Goal: Communication & Community: Answer question/provide support

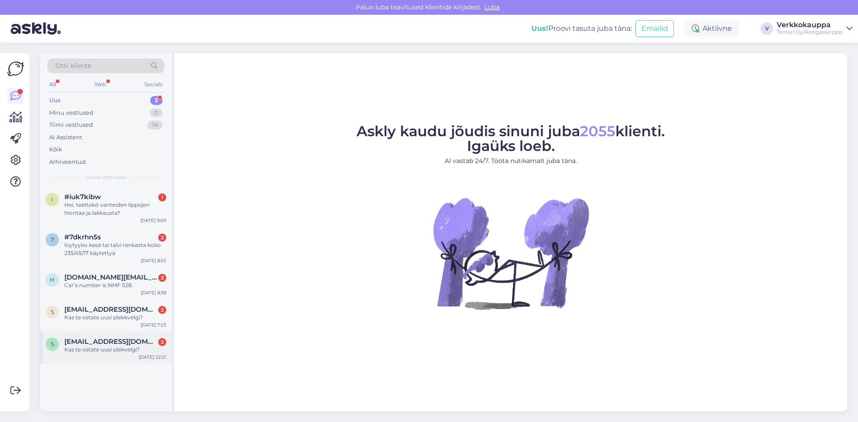
click at [121, 348] on div "Kas te ostate uusi plekvelgi?" at bounding box center [115, 350] width 102 height 8
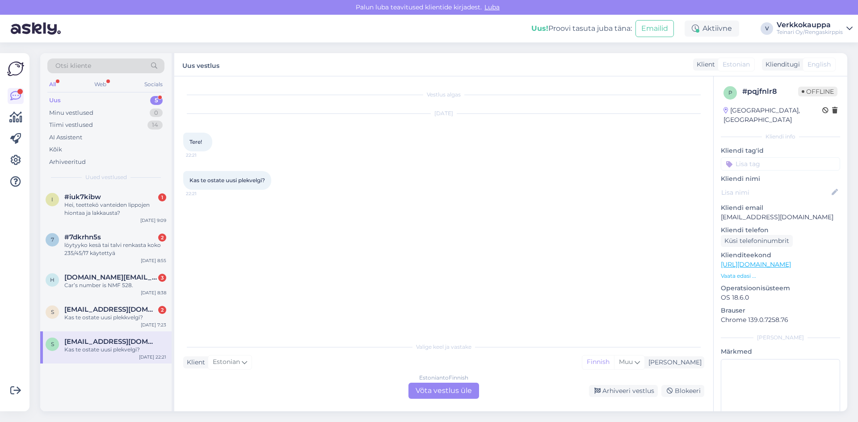
click at [447, 386] on div "Estonian to Finnish Võta vestlus üle" at bounding box center [444, 391] width 71 height 16
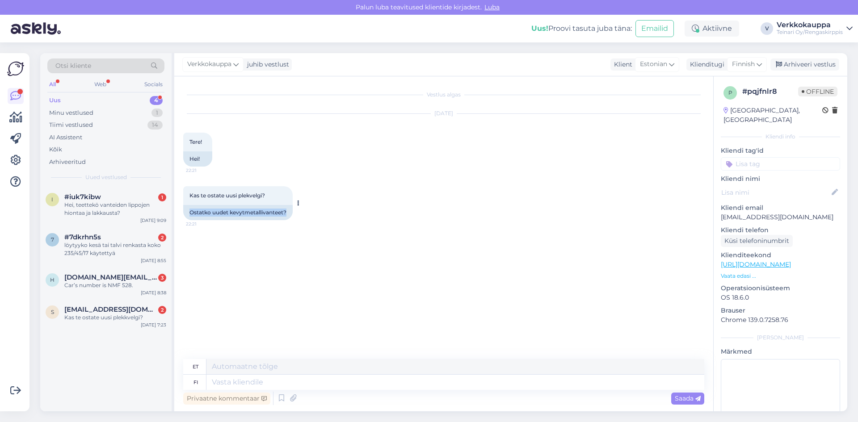
drag, startPoint x: 190, startPoint y: 211, endPoint x: 300, endPoint y: 209, distance: 109.5
click at [293, 209] on div "Kas te ostate uusi plekvelgi? 22:21 Ostatko uudet kevytmetallivanteet?" at bounding box center [238, 203] width 110 height 34
drag, startPoint x: 190, startPoint y: 193, endPoint x: 273, endPoint y: 194, distance: 83.2
click at [273, 194] on div "Kas te ostate uusi plekvelgi? 22:21" at bounding box center [238, 195] width 110 height 19
copy span "Kas te ostate uusi plekvelgi?"
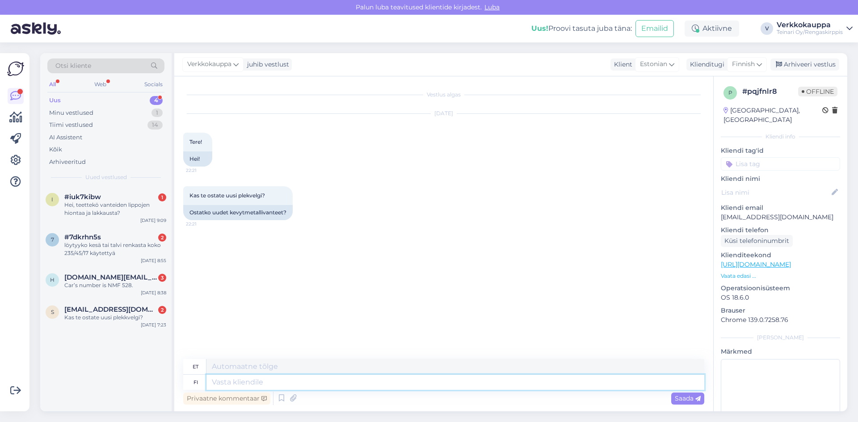
paste textarea "Tere! [GEOGRAPHIC_DATA], et võtsite ühendust. Kahjuks me plekkvelgi ei osta. Ku…"
type textarea "Tere! [GEOGRAPHIC_DATA], et võtsite ühendust. Kahjuks me plekkvelgi ei osta. Ku…"
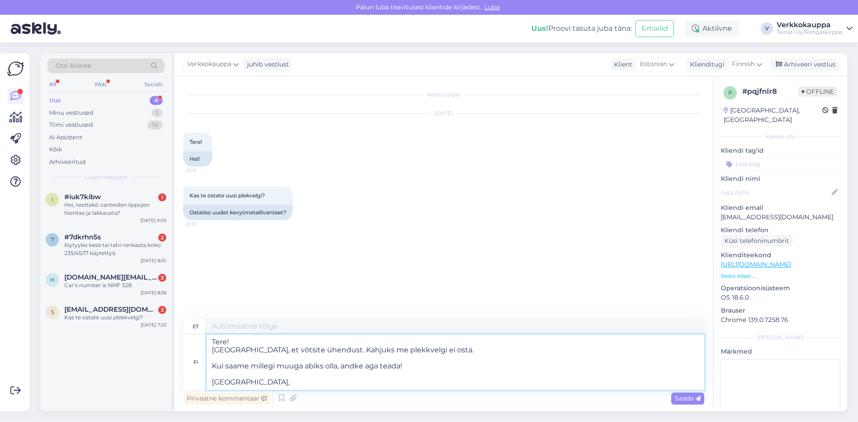
type textarea "Tere! Aitäh, te ei võtnud ühendust. Kahjuks me pleckvelgi ei osta. Kui saame mi…"
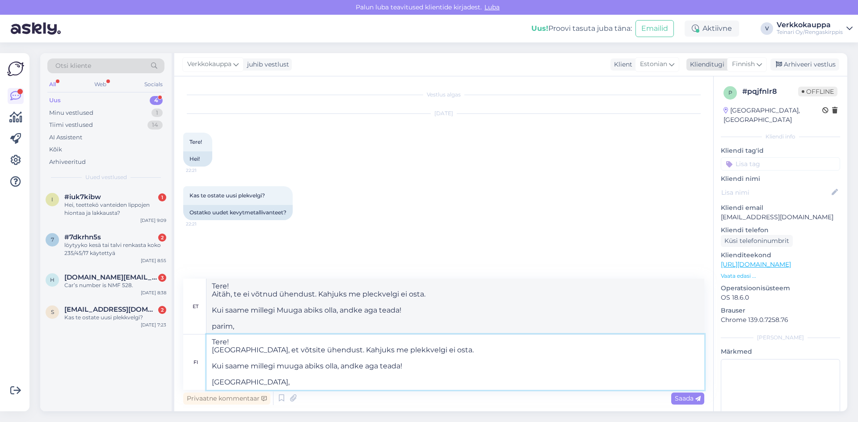
type textarea "Tere! [GEOGRAPHIC_DATA], et võtsite ühendust. Kahjuks me plekkvelgi ei osta. Ku…"
click at [744, 67] on span "Finnish" at bounding box center [743, 64] width 23 height 10
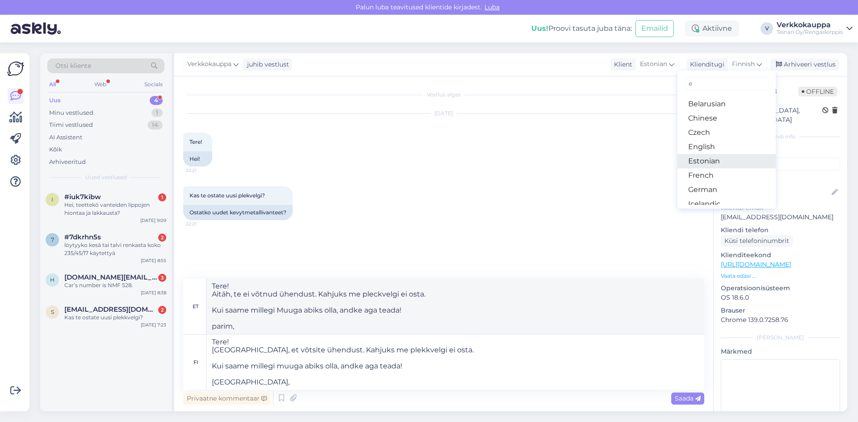
type input "e"
click at [711, 162] on link "Estonian" at bounding box center [727, 161] width 98 height 14
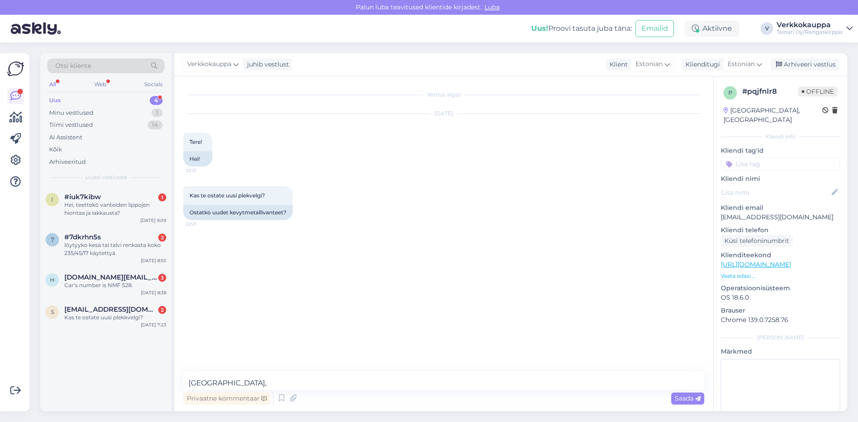
scroll to position [55, 0]
click at [240, 382] on textarea "Tere! [GEOGRAPHIC_DATA], et võtsite ühendust. Kahjuks me plekkvelgi ei osta. Ku…" at bounding box center [443, 380] width 521 height 19
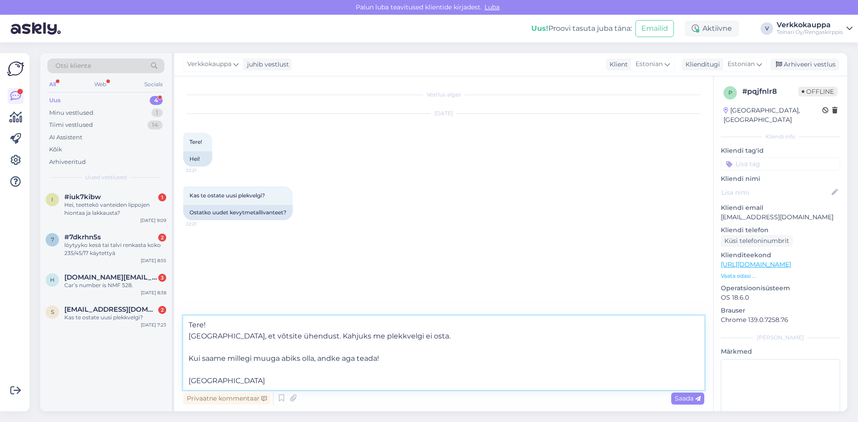
scroll to position [0, 0]
type textarea "Tere! [GEOGRAPHIC_DATA], et võtsite ühendust. Kahjuks me plekkvelgi ei osta. Ku…"
click at [688, 399] on span "Saada" at bounding box center [688, 399] width 26 height 8
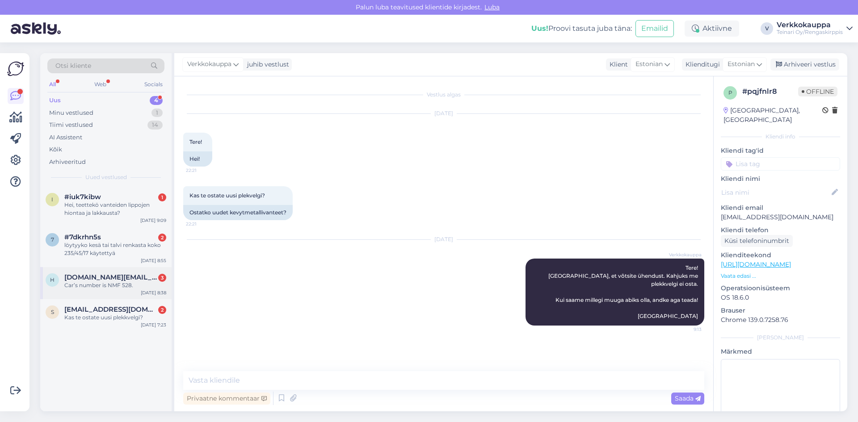
click at [108, 312] on span "[EMAIL_ADDRESS][DOMAIN_NAME]" at bounding box center [110, 310] width 93 height 8
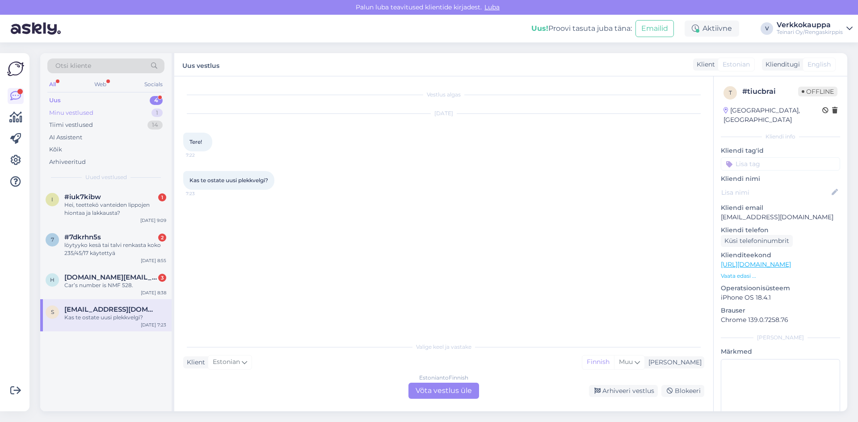
click at [78, 114] on div "Minu vestlused" at bounding box center [71, 113] width 44 height 9
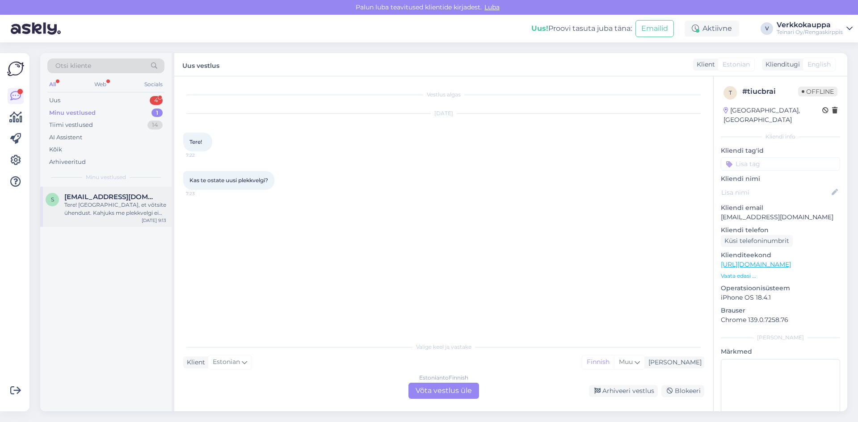
click at [110, 212] on div "Tere! [GEOGRAPHIC_DATA], et võtsite ühendust. Kahjuks me plekkvelgi ei osta. Ku…" at bounding box center [115, 209] width 102 height 16
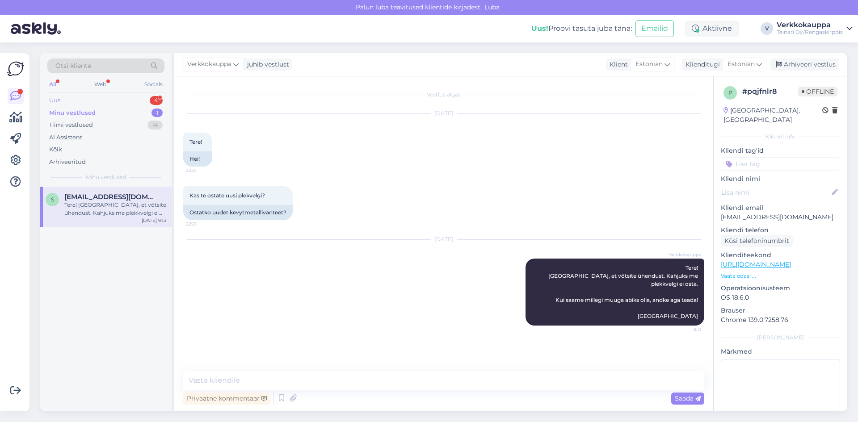
click at [60, 97] on div "Uus" at bounding box center [54, 100] width 11 height 9
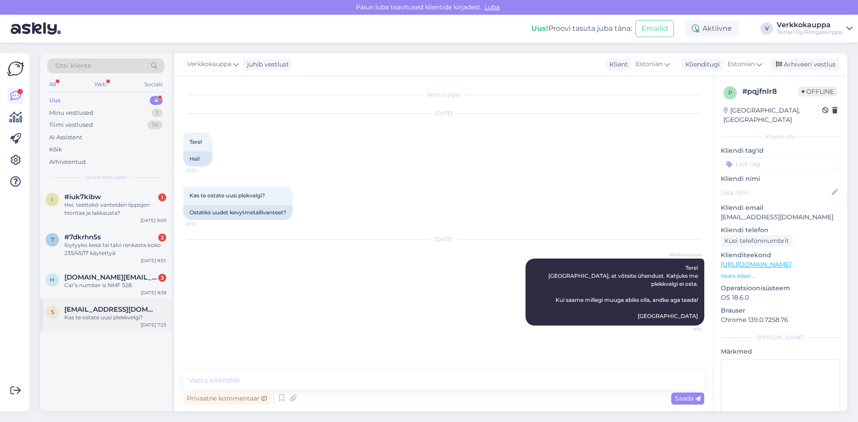
click at [119, 318] on div "Kas te ostate uusi plekkvelgi?" at bounding box center [115, 318] width 102 height 8
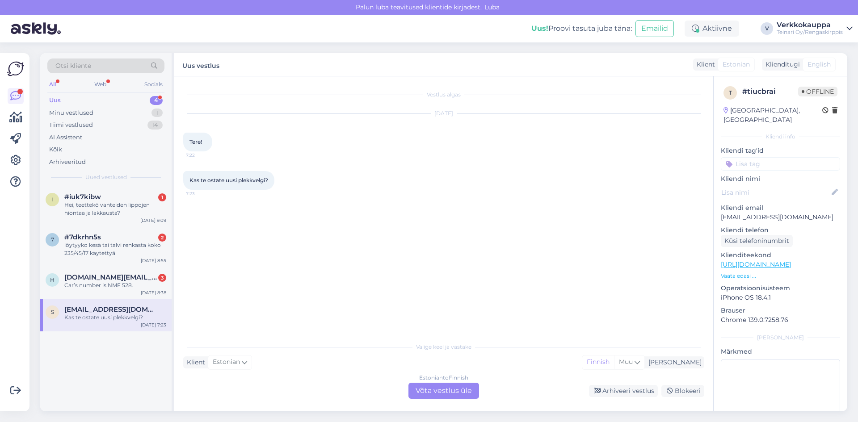
click at [455, 388] on div "Estonian to Finnish Võta vestlus üle" at bounding box center [444, 391] width 71 height 16
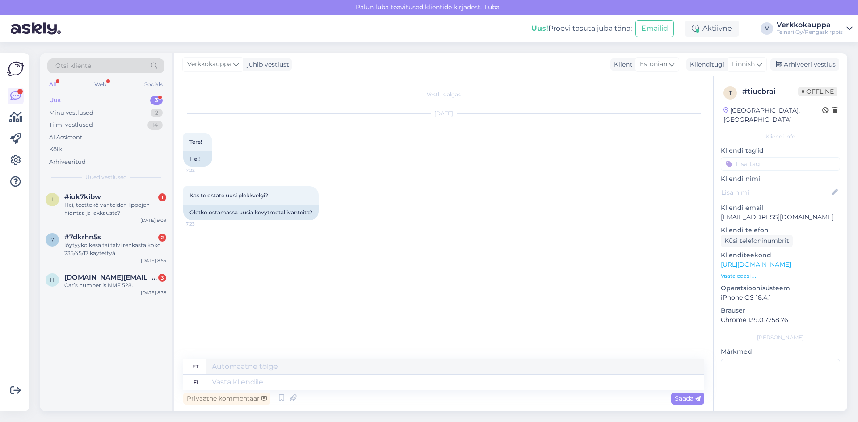
drag, startPoint x: 108, startPoint y: 343, endPoint x: 107, endPoint y: 312, distance: 31.8
click at [108, 343] on div "i #iuk7kibw [DATE], teettekö vanteiden lippojen hiontaa ja lakkausta? [DATE] 9:…" at bounding box center [105, 299] width 131 height 225
click at [98, 283] on div "Car’s number is NMF 528." at bounding box center [115, 286] width 102 height 8
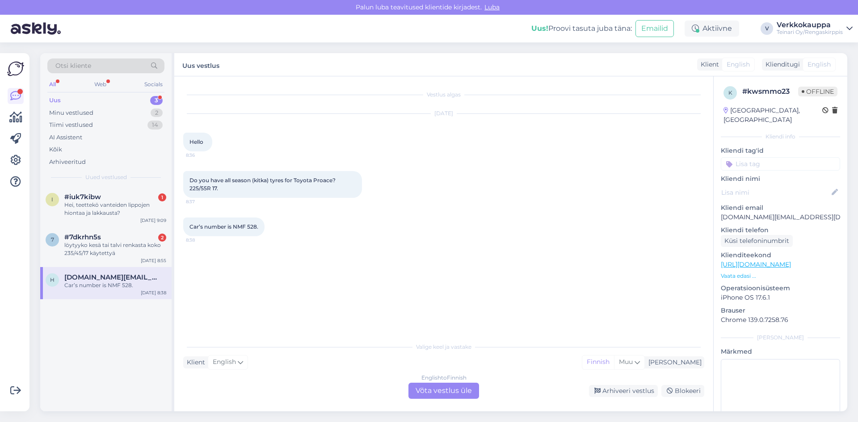
click at [435, 390] on div "English to Finnish Võta vestlus üle" at bounding box center [444, 391] width 71 height 16
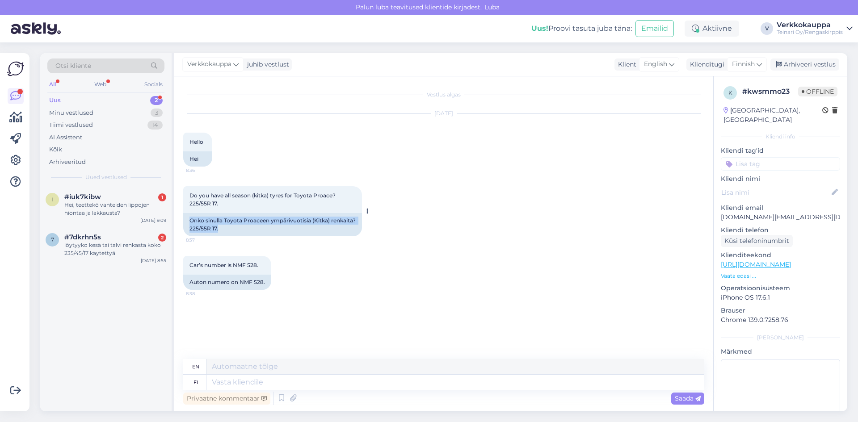
drag, startPoint x: 190, startPoint y: 219, endPoint x: 267, endPoint y: 234, distance: 78.3
click at [267, 234] on div "Onko sinulla Toyota Proaceen ympärivuotisia (Kitka) renkaita? 225/55R 17." at bounding box center [272, 224] width 179 height 23
copy div "Onko sinulla Toyota Proaceen ympärivuotisia (Kitka) renkaita? 225/55R 17."
click at [271, 383] on textarea at bounding box center [456, 382] width 498 height 15
paste textarea "Hei! Kysyit Toyota Proaceen ympärivuotisista (kitka) renkaista koossa 225/55R17…"
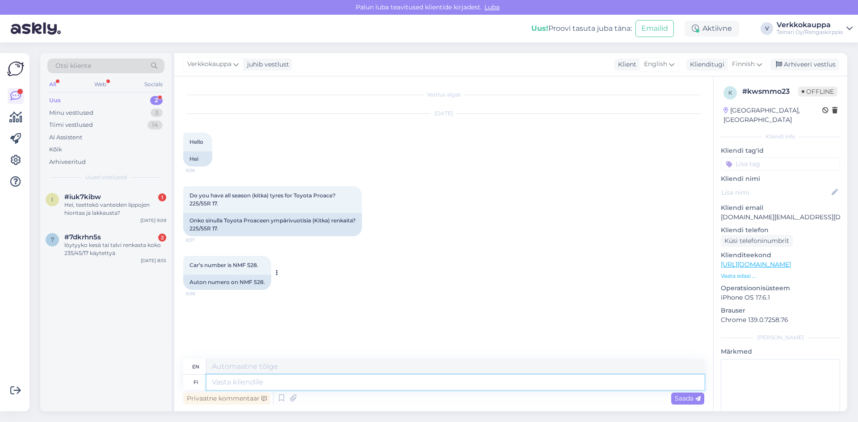
type textarea "Hei! Kysyit Toyota Proaceen ympärivuotisista (kitka) renkaista koossa 225/55R17…"
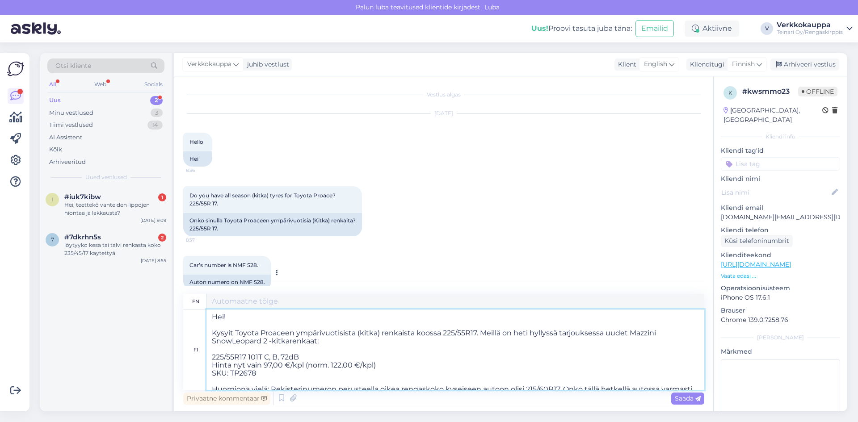
scroll to position [28, 0]
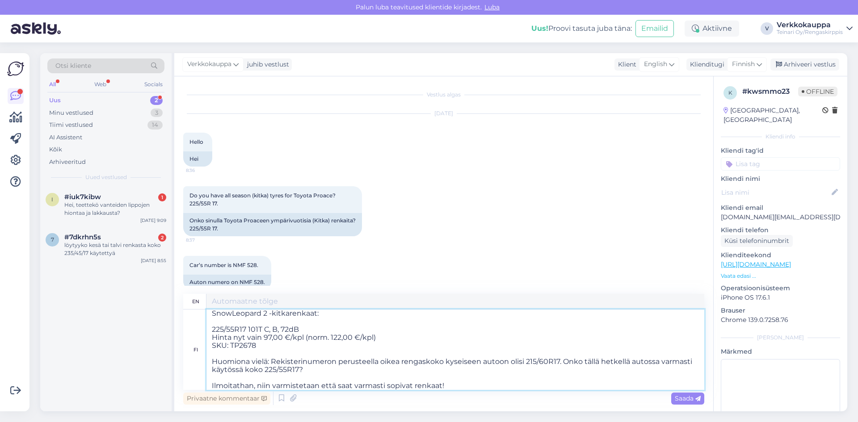
type textarea "Hi! You asked about all-season (friction) tires for Toyota Proace in size 225/5…"
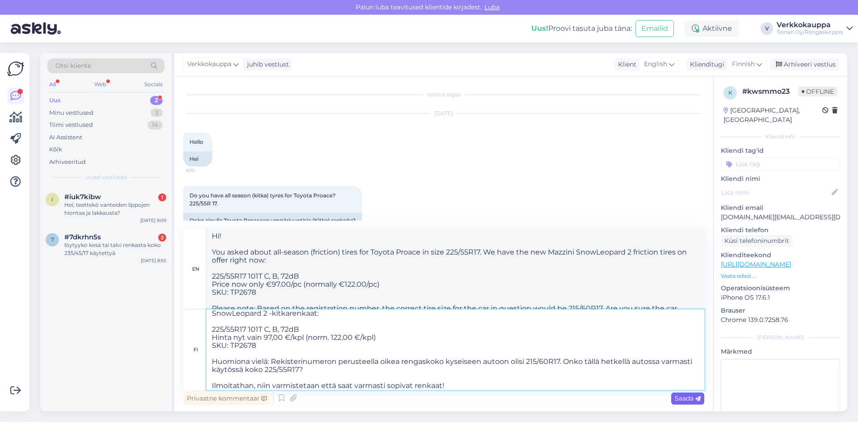
type textarea "Hei! Kysyit Toyota Proaceen ympärivuotisista (kitka) renkaista koossa 225/55R17…"
click at [677, 401] on span "Saada" at bounding box center [688, 399] width 26 height 8
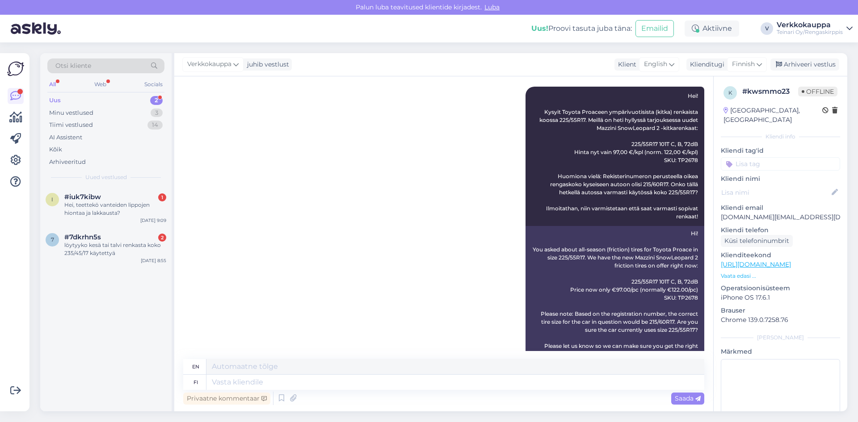
scroll to position [244, 0]
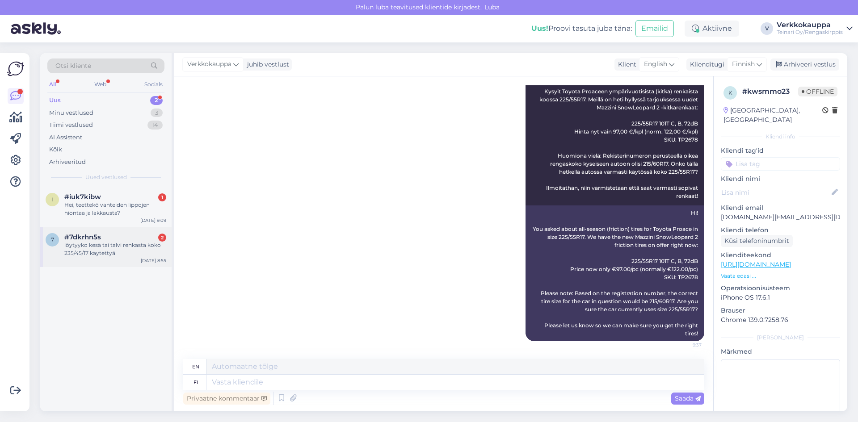
click at [106, 249] on div "löytyyko kesä tai talvi renkasta koko 235/45/17 käytettyä" at bounding box center [115, 249] width 102 height 16
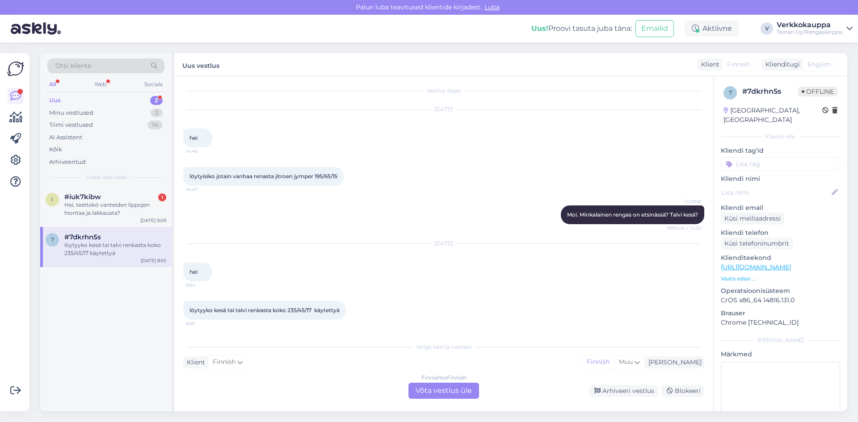
click at [447, 399] on div "Finnish to Finnish Võta vestlus üle" at bounding box center [444, 391] width 71 height 16
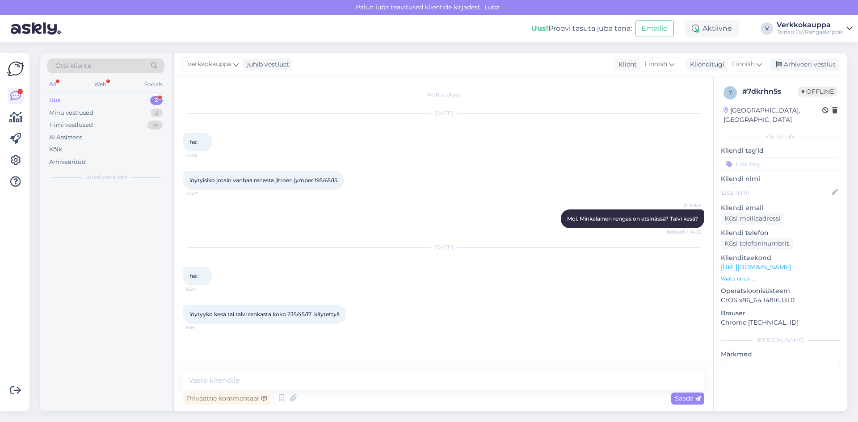
scroll to position [0, 0]
click at [447, 392] on div "Privaatne kommentaar Saada" at bounding box center [443, 398] width 521 height 17
drag, startPoint x: 186, startPoint y: 313, endPoint x: 342, endPoint y: 312, distance: 156.5
click at [342, 312] on div "löytyyko kesä tai talvi renkasta koko 235/45/17 käytettyä 8:55" at bounding box center [264, 314] width 163 height 19
drag, startPoint x: 337, startPoint y: 314, endPoint x: 361, endPoint y: 292, distance: 32.3
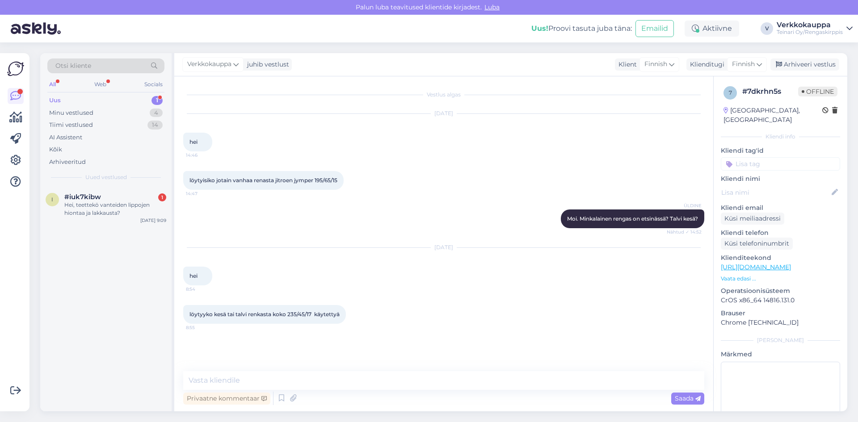
click at [359, 294] on div "[DATE] hei 8:54" at bounding box center [443, 266] width 521 height 57
drag, startPoint x: 189, startPoint y: 315, endPoint x: 346, endPoint y: 317, distance: 156.5
click at [346, 317] on div "löytyyko kesä tai talvi renkasta koko 235/45/17 käytettyä 8:55" at bounding box center [264, 314] width 163 height 19
copy span "löytyyko kesä tai talvi renkasta koko 235/45/17 käytettyä"
click at [271, 380] on textarea at bounding box center [443, 380] width 521 height 19
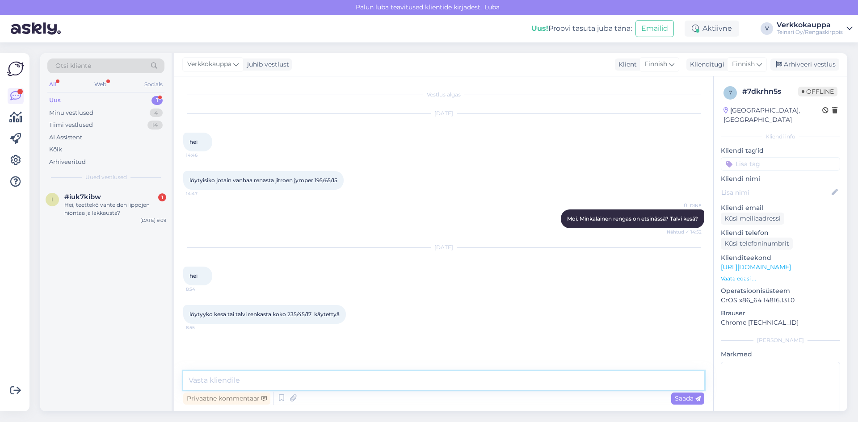
paste textarea "Moi! Löytyy 4 kpl käytettyjä 235/45R17 Viatti Brina Nordico nastarenkaita, ajam…"
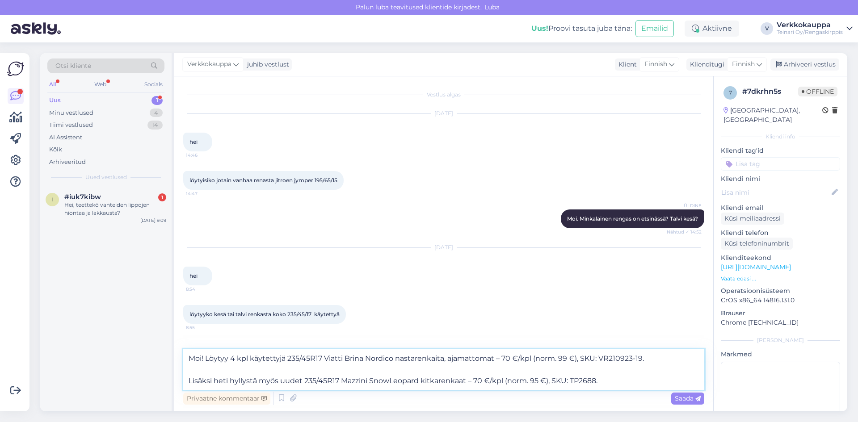
click at [608, 380] on textarea "Moi! Löytyy 4 kpl käytettyjä 235/45R17 Viatti Brina Nordico nastarenkaita, ajam…" at bounding box center [443, 370] width 521 height 41
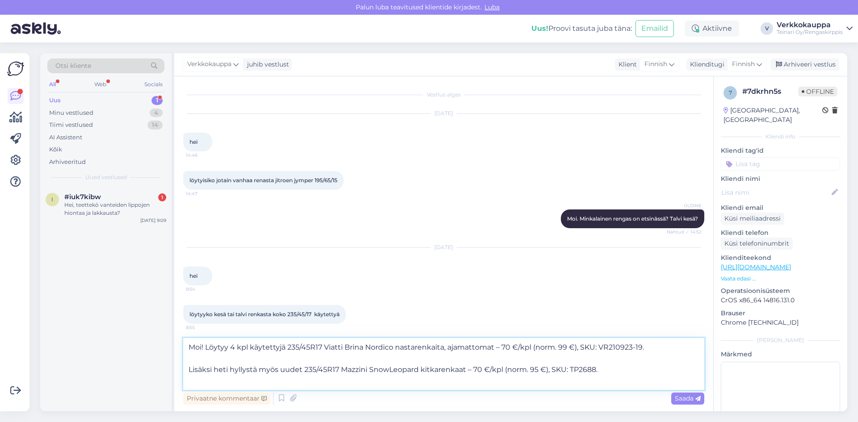
paste textarea "[URL][DOMAIN_NAME]"
type textarea "Moi! Löytyy 4 kpl käytettyjä 235/45R17 Viatti Brina Nordico nastarenkaita, ajam…"
click at [683, 401] on span "Saada" at bounding box center [688, 399] width 26 height 8
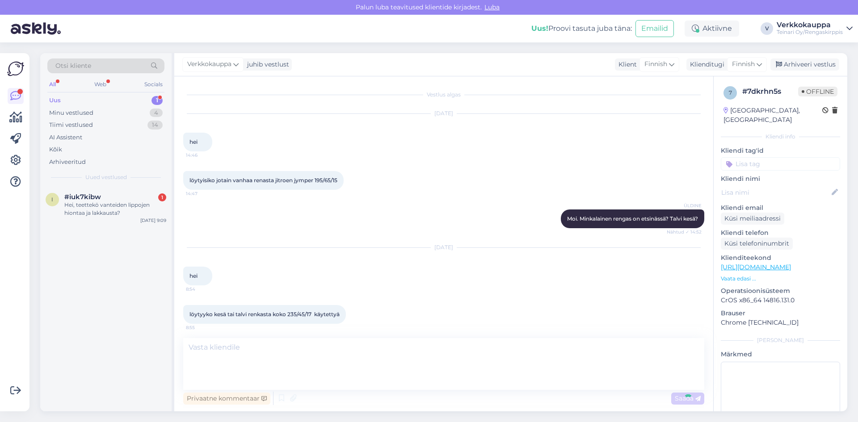
scroll to position [73, 0]
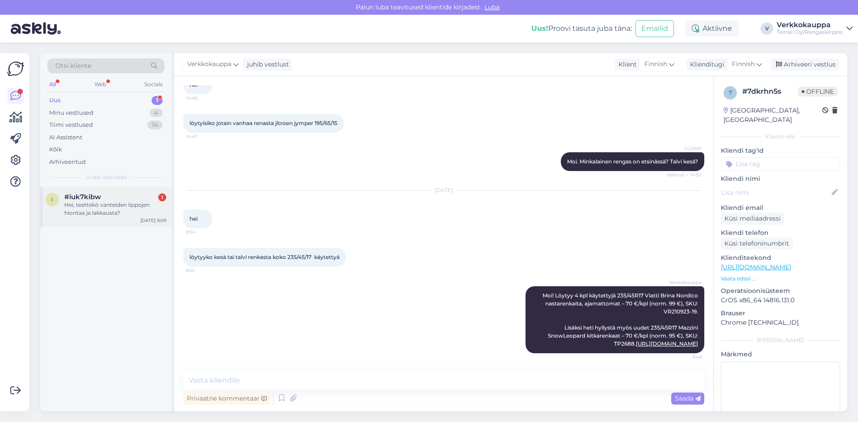
click at [113, 206] on div "Hei, teettekö vanteiden lippojen hiontaa ja lakkausta?" at bounding box center [115, 209] width 102 height 16
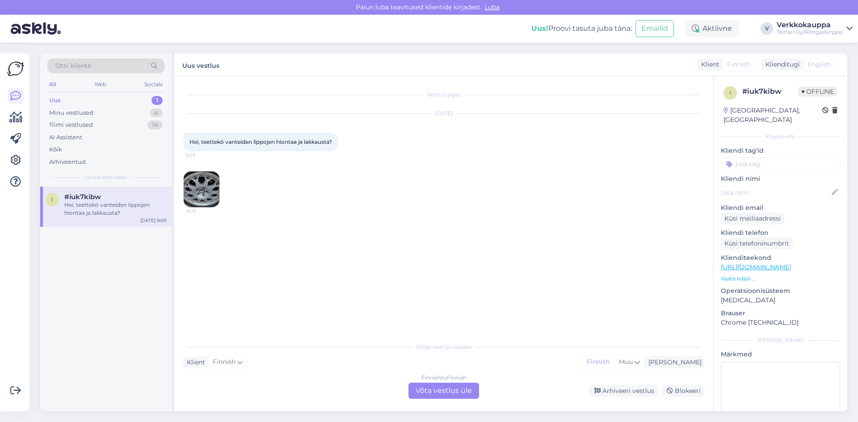
click at [213, 194] on img at bounding box center [202, 190] width 36 height 36
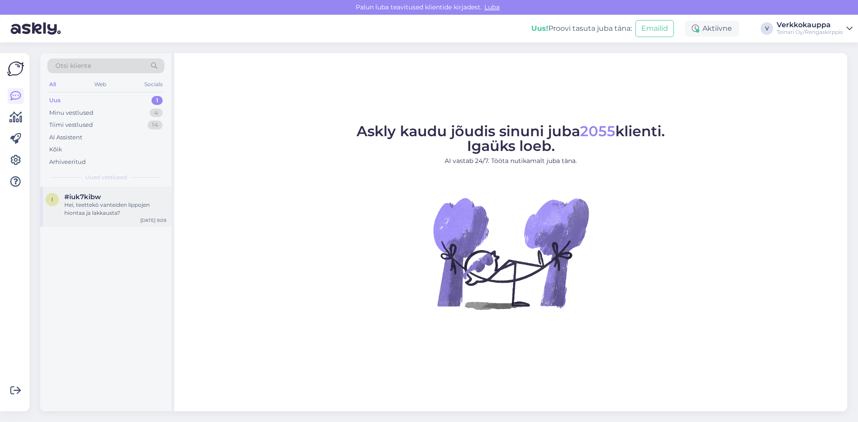
click at [99, 207] on div "Hei, teettekö vanteiden lippojen hiontaa ja lakkausta?" at bounding box center [115, 209] width 102 height 16
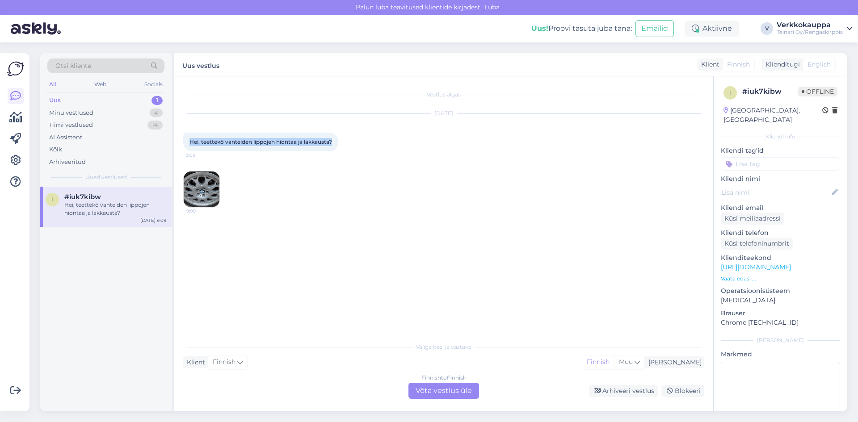
drag, startPoint x: 190, startPoint y: 142, endPoint x: 338, endPoint y: 139, distance: 147.5
click at [338, 139] on div "Hei, teettekö vanteiden lippojen hiontaa ja lakkausta? 9:09" at bounding box center [260, 142] width 155 height 19
copy span "Hei, teettekö vanteiden lippojen hiontaa ja lakkausta?"
click at [426, 392] on div "Finnish to Finnish Võta vestlus üle" at bounding box center [444, 391] width 71 height 16
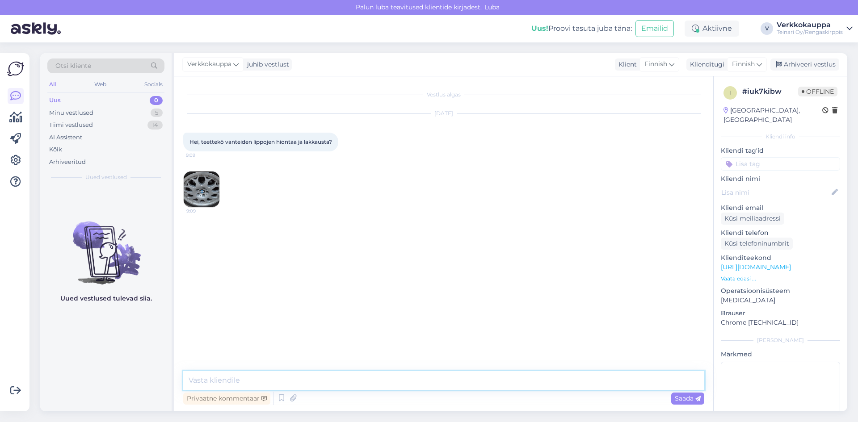
paste textarea "Kyllä, teemme vanteiden lippojen hiontaa ja lakkausta sekä kaikki muut vannetyö…"
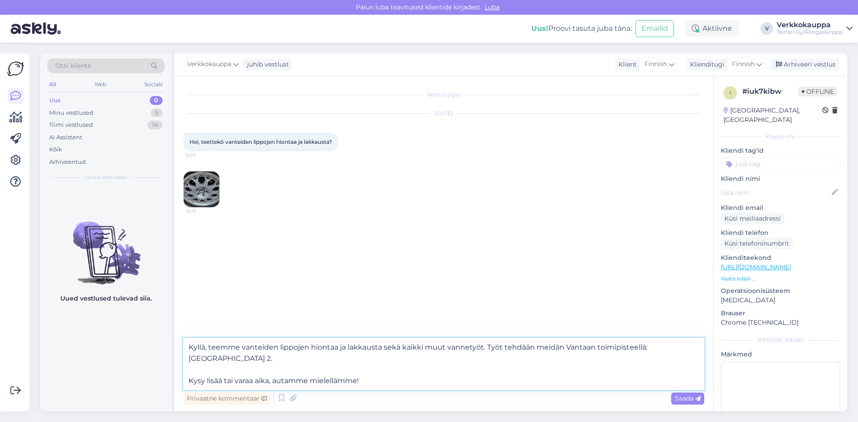
drag, startPoint x: 223, startPoint y: 379, endPoint x: 272, endPoint y: 382, distance: 49.2
click at [272, 382] on textarea "Kyllä, teemme vanteiden lippojen hiontaa ja lakkausta sekä kaikki muut vannetyö…" at bounding box center [443, 364] width 521 height 52
type textarea "Kyllä, teemme vanteiden lippojen hiontaa ja lakkausta sekä kaikki muut vannetyö…"
click at [678, 403] on div "Saada" at bounding box center [687, 399] width 33 height 12
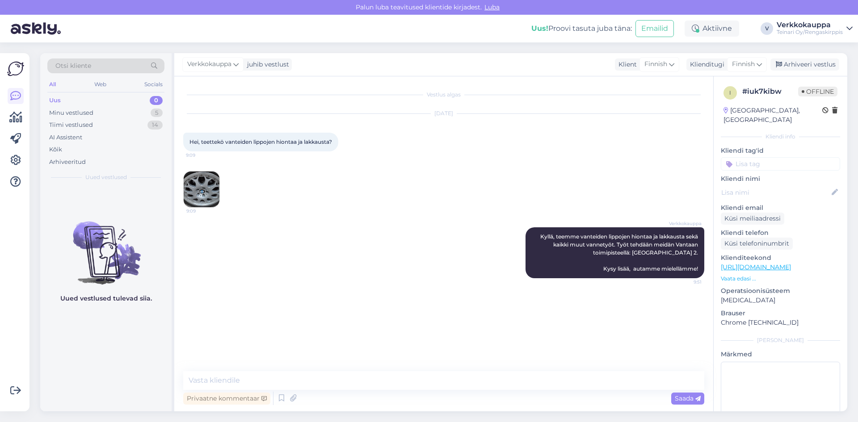
click at [206, 189] on img at bounding box center [202, 190] width 36 height 36
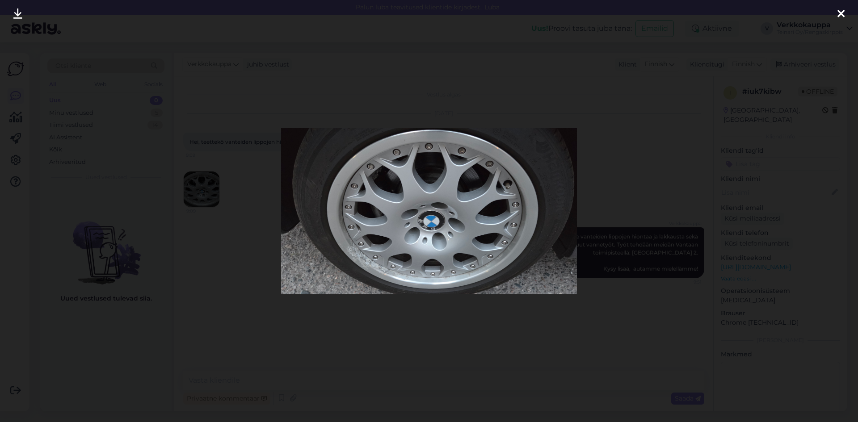
click at [844, 14] on icon at bounding box center [841, 14] width 7 height 12
